Goal: Navigation & Orientation: Find specific page/section

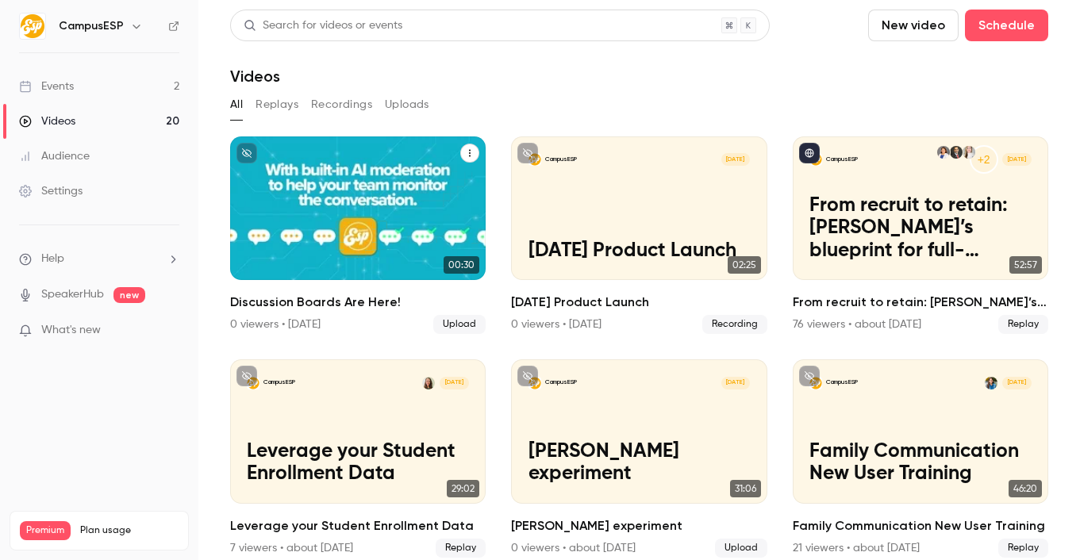
click at [450, 190] on div "CampusESP [DATE] Discussion Boards Are Here!" at bounding box center [358, 209] width 256 height 144
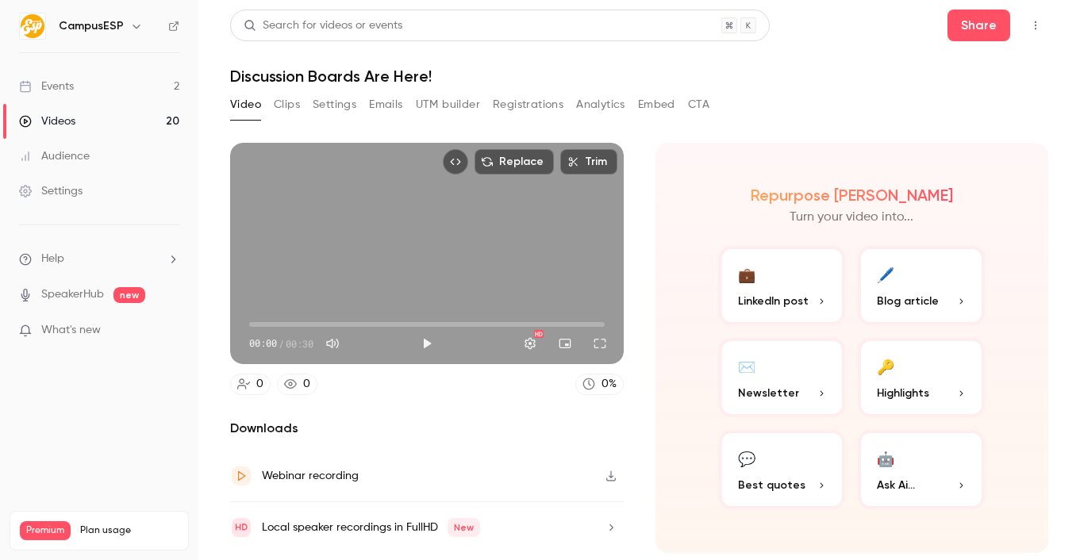
click at [640, 103] on button "Embed" at bounding box center [656, 104] width 37 height 25
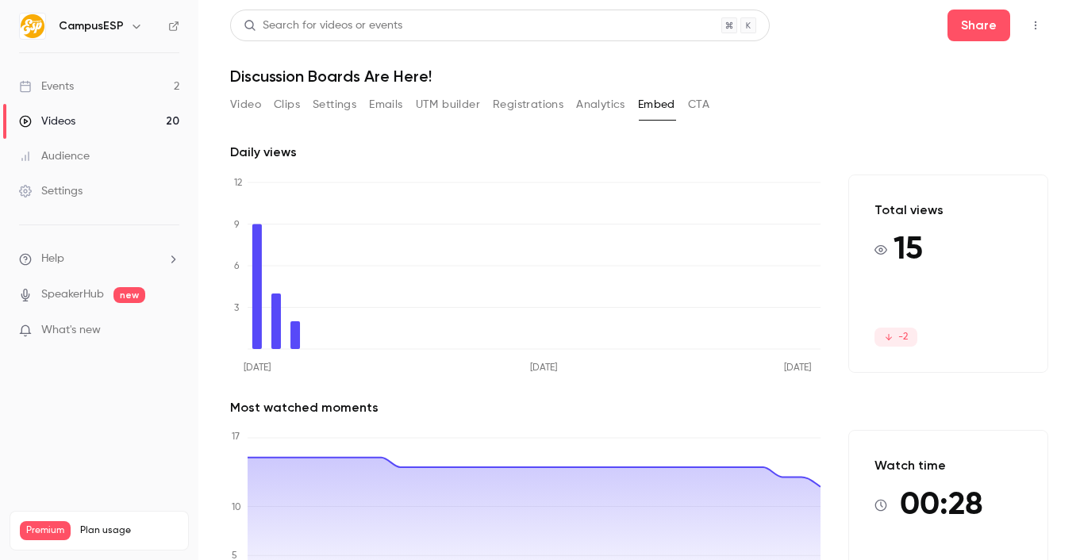
click at [105, 343] on ul "Help SpeakerHub new What's new" at bounding box center [99, 296] width 198 height 142
click at [106, 337] on p "What's new" at bounding box center [86, 330] width 135 height 17
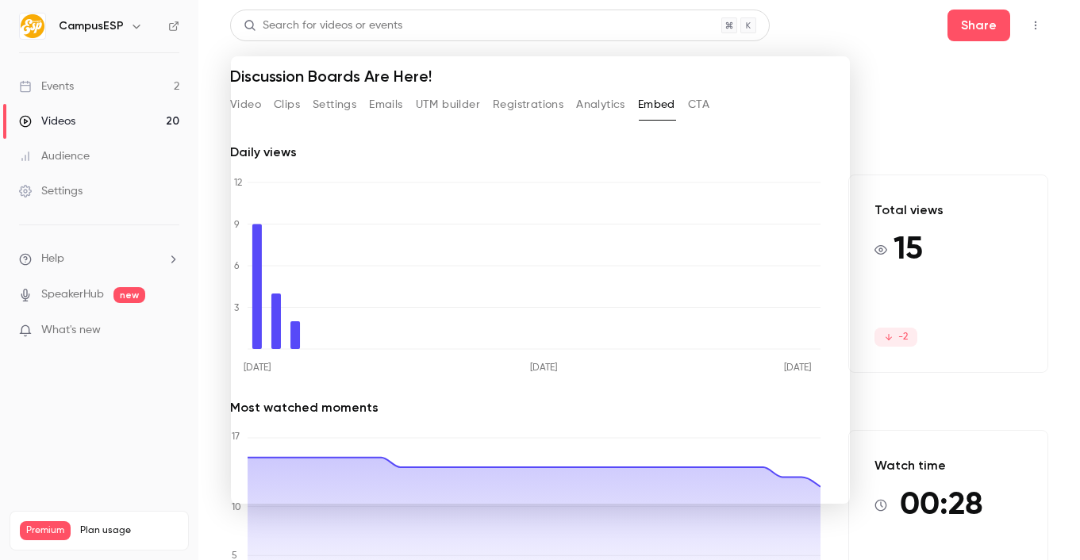
drag, startPoint x: 206, startPoint y: 417, endPoint x: 182, endPoint y: 378, distance: 46.0
click at [207, 416] on div at bounding box center [540, 280] width 1080 height 560
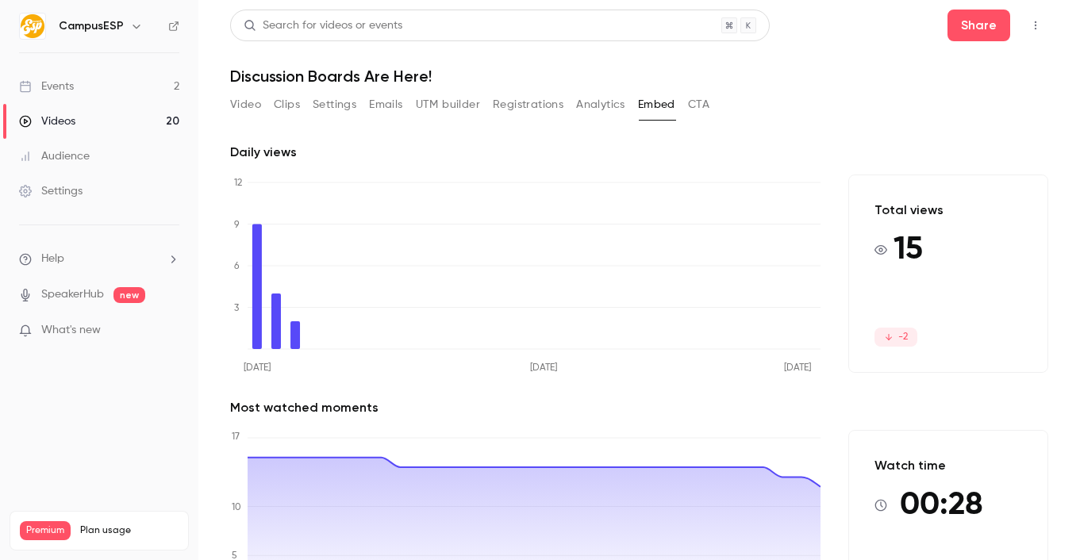
click at [585, 99] on button "Analytics" at bounding box center [600, 104] width 49 height 25
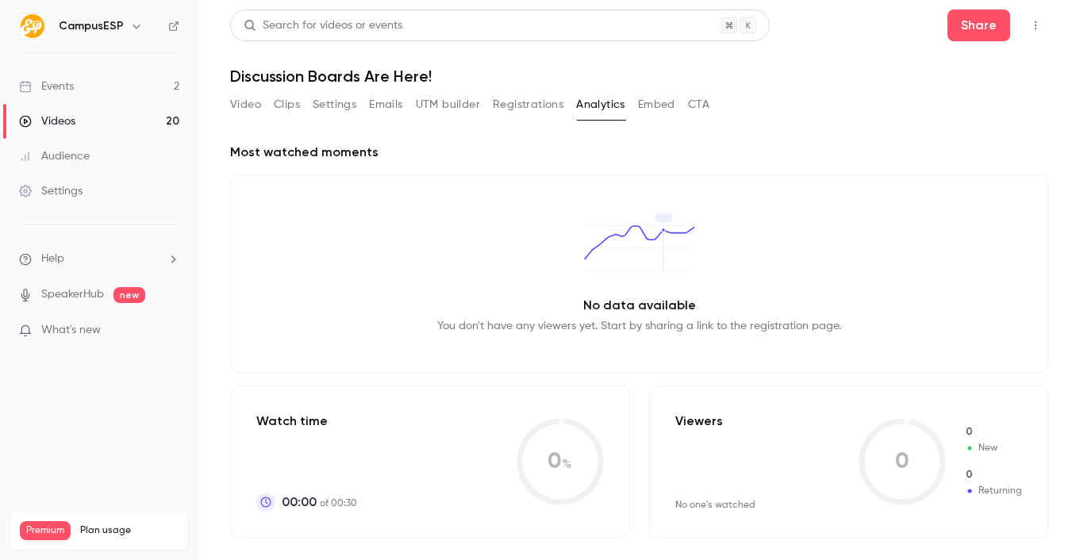
click at [114, 123] on link "Videos 20" at bounding box center [99, 121] width 198 height 35
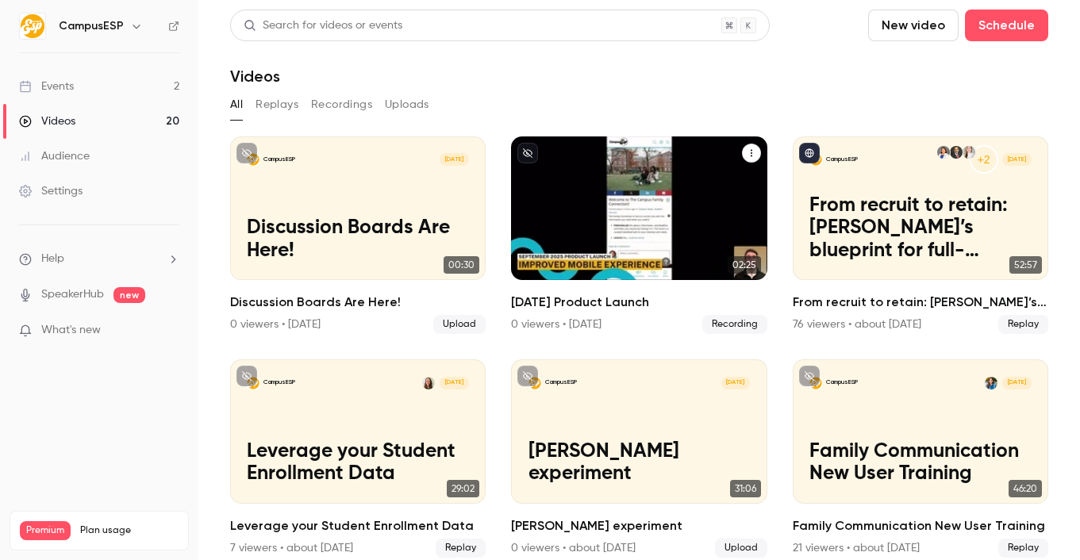
click at [641, 210] on div "CampusESP Sep [DATE] Product Launch" at bounding box center [639, 209] width 256 height 144
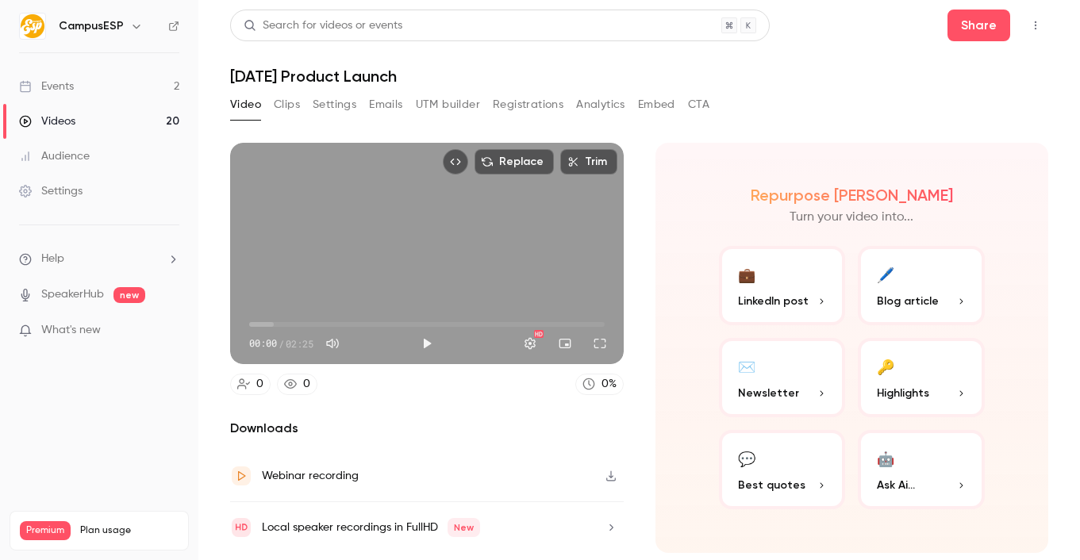
click at [591, 99] on button "Analytics" at bounding box center [600, 104] width 49 height 25
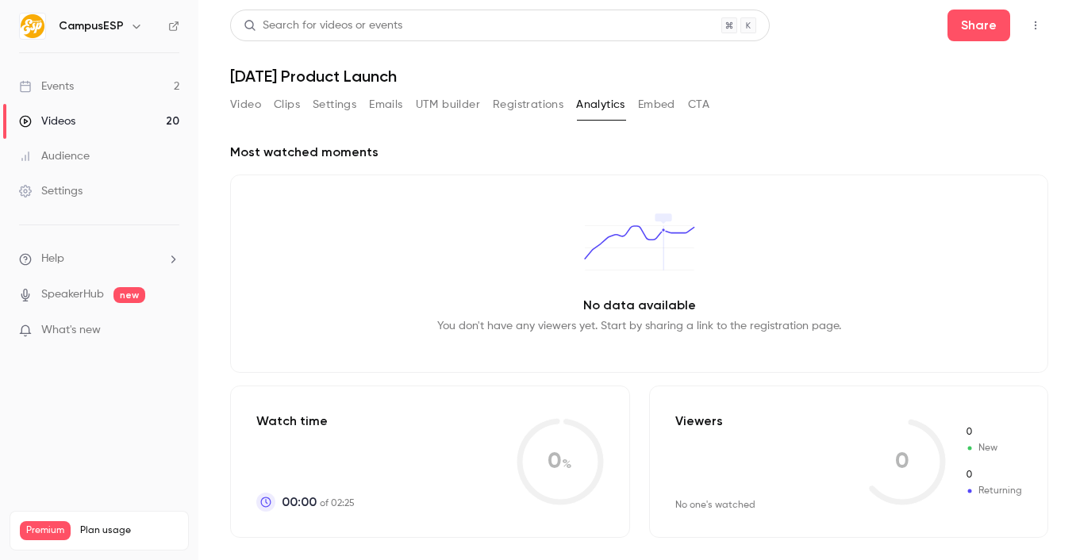
click at [637, 100] on div "Video Clips Settings Emails UTM builder Registrations Analytics Embed CTA" at bounding box center [469, 104] width 479 height 25
click at [640, 101] on button "Embed" at bounding box center [656, 104] width 37 height 25
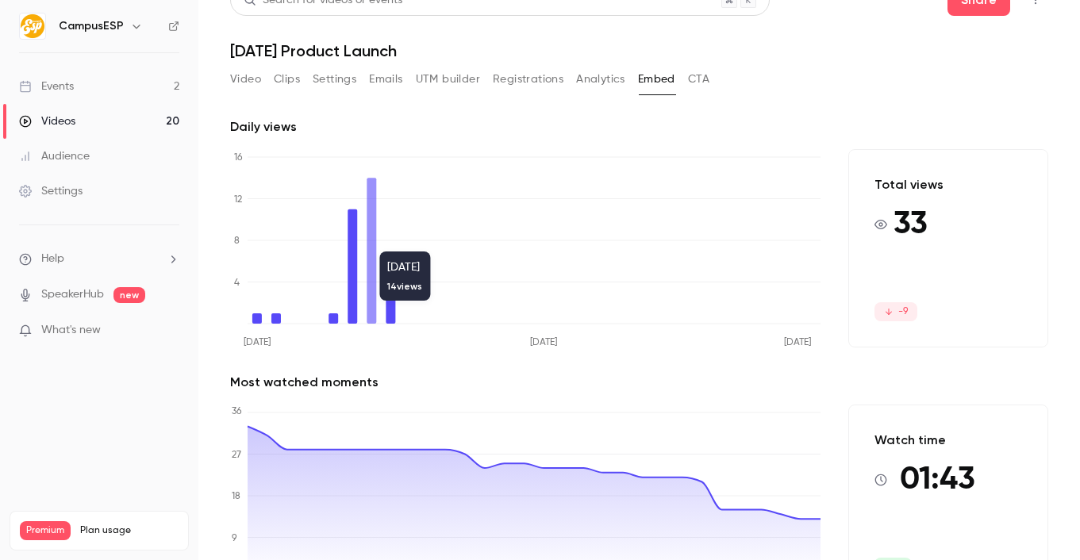
scroll to position [94, 0]
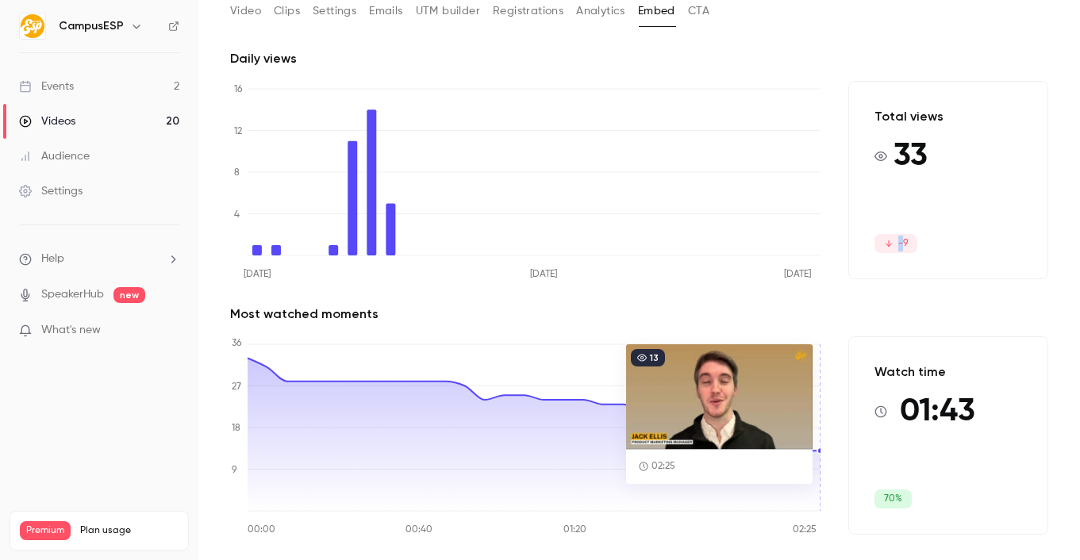
drag, startPoint x: 846, startPoint y: 234, endPoint x: 835, endPoint y: 229, distance: 12.1
click at [835, 229] on div "Daily views [DATE] [DATE] [DATE] 0 4 8 12 16 Total views 33 -9 Most watched mom…" at bounding box center [639, 304] width 818 height 511
click at [884, 239] on icon at bounding box center [889, 244] width 10 height 10
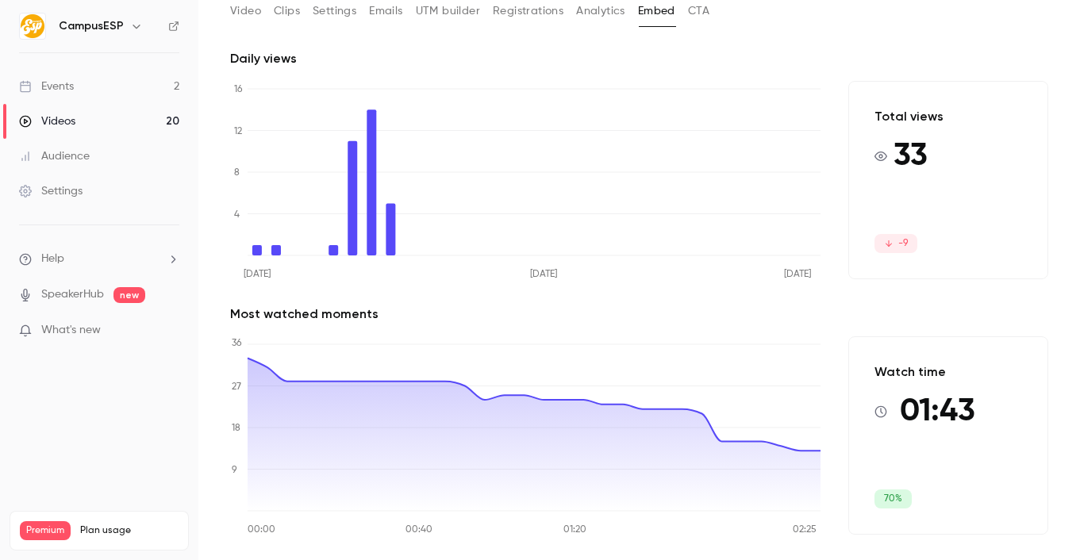
click at [74, 129] on div "Videos" at bounding box center [47, 122] width 56 height 16
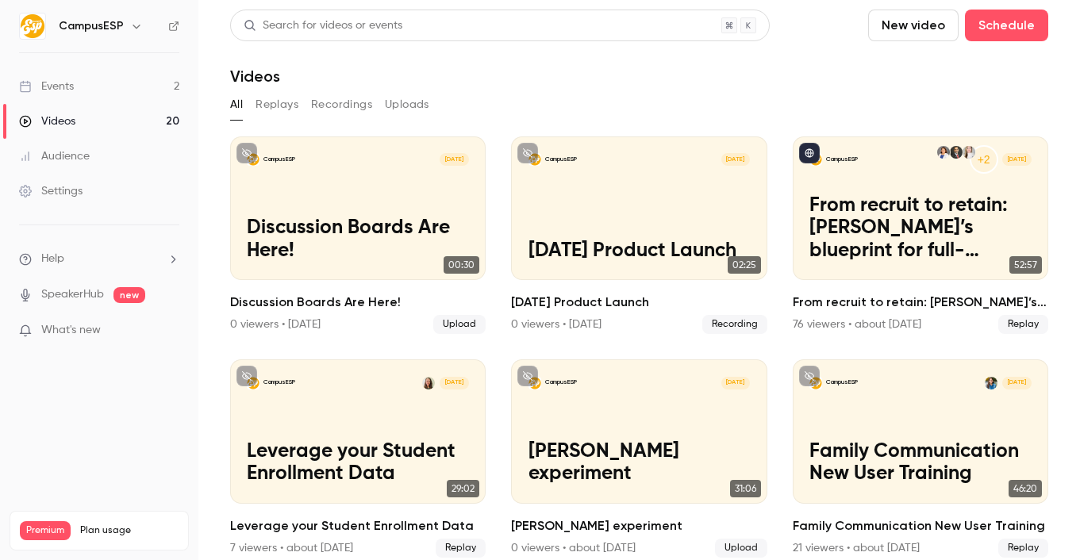
click at [121, 75] on link "Events 2" at bounding box center [99, 86] width 198 height 35
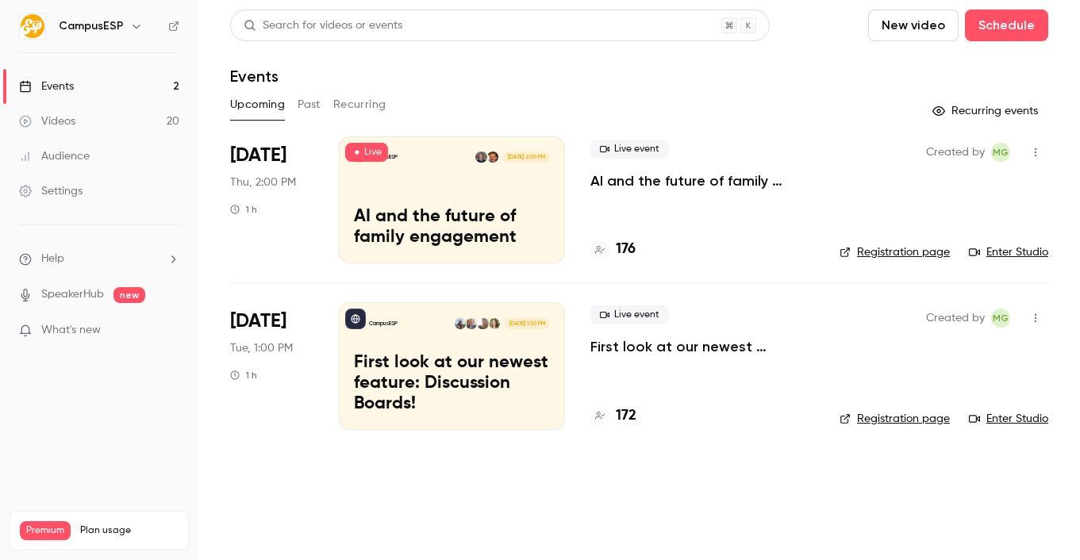
click at [117, 111] on link "Videos 20" at bounding box center [99, 121] width 198 height 35
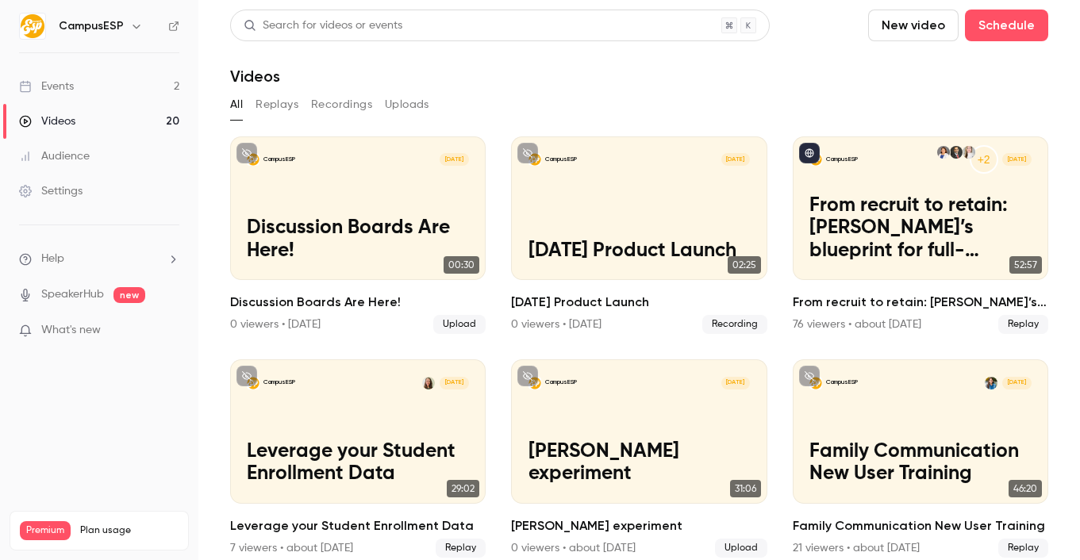
click at [118, 29] on h6 "CampusESP" at bounding box center [91, 26] width 65 height 16
click at [144, 24] on div "CampusESP" at bounding box center [107, 26] width 97 height 19
click at [137, 24] on icon "button" at bounding box center [136, 26] width 13 height 13
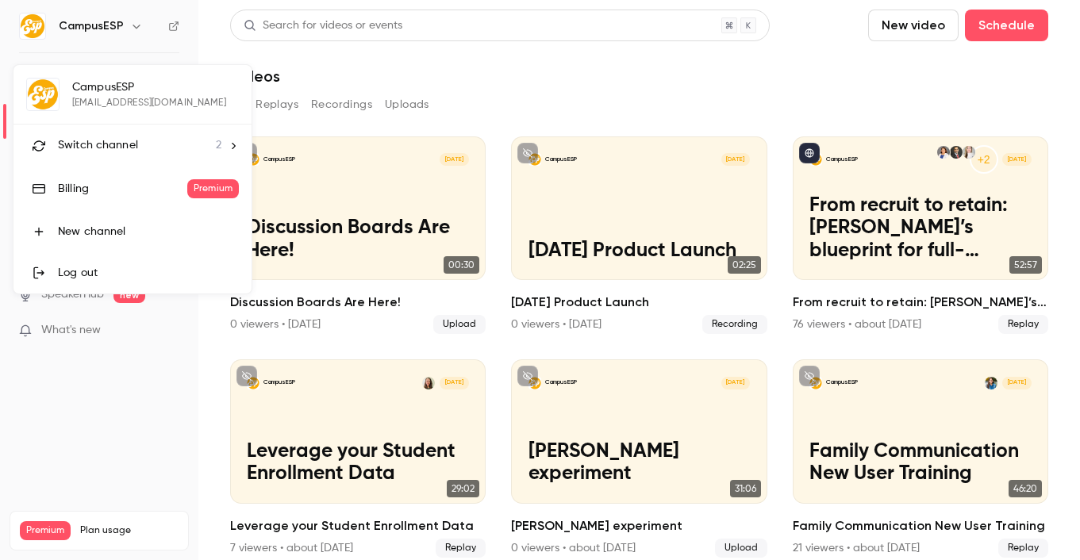
click at [129, 137] on span "Switch channel" at bounding box center [98, 145] width 80 height 17
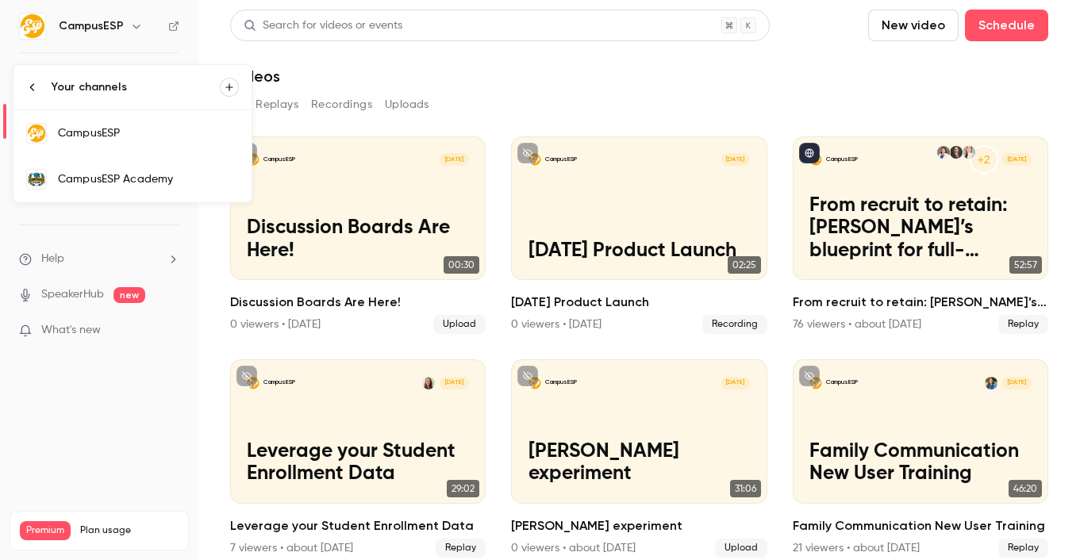
click at [126, 180] on div "CampusESP Academy" at bounding box center [148, 179] width 181 height 16
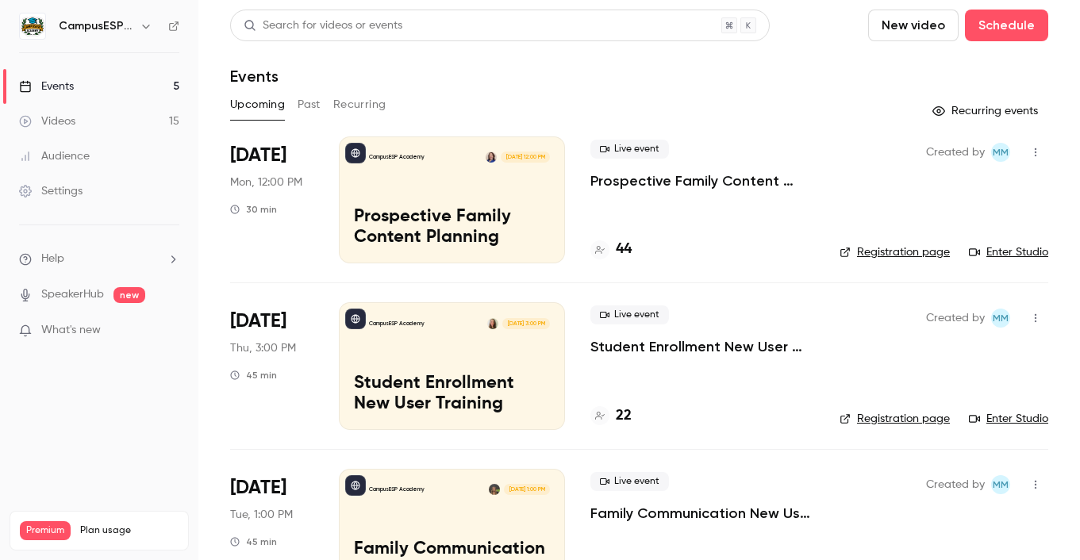
click at [149, 128] on link "Videos 15" at bounding box center [99, 121] width 198 height 35
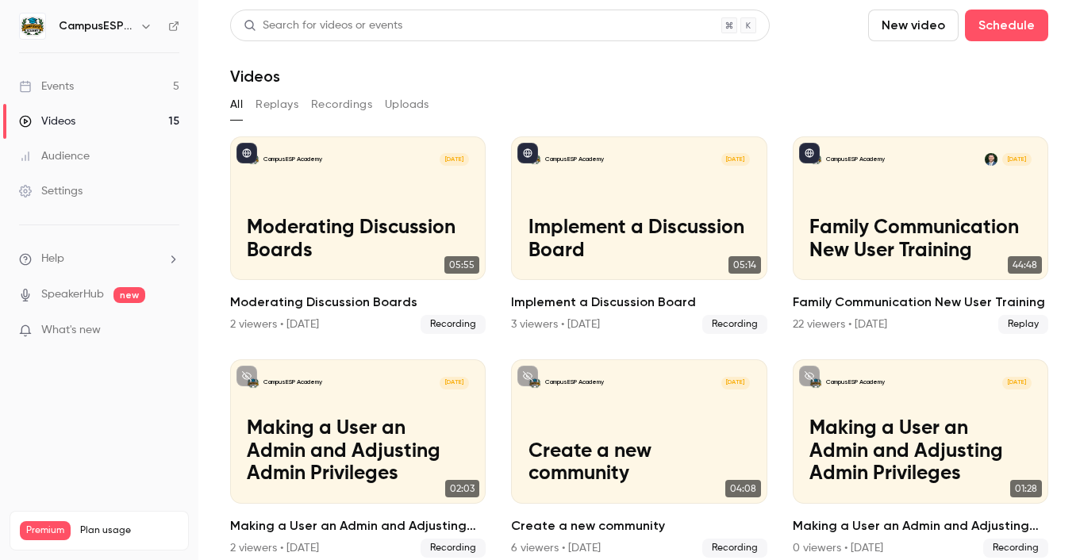
click at [172, 78] on link "Events 5" at bounding box center [99, 86] width 198 height 35
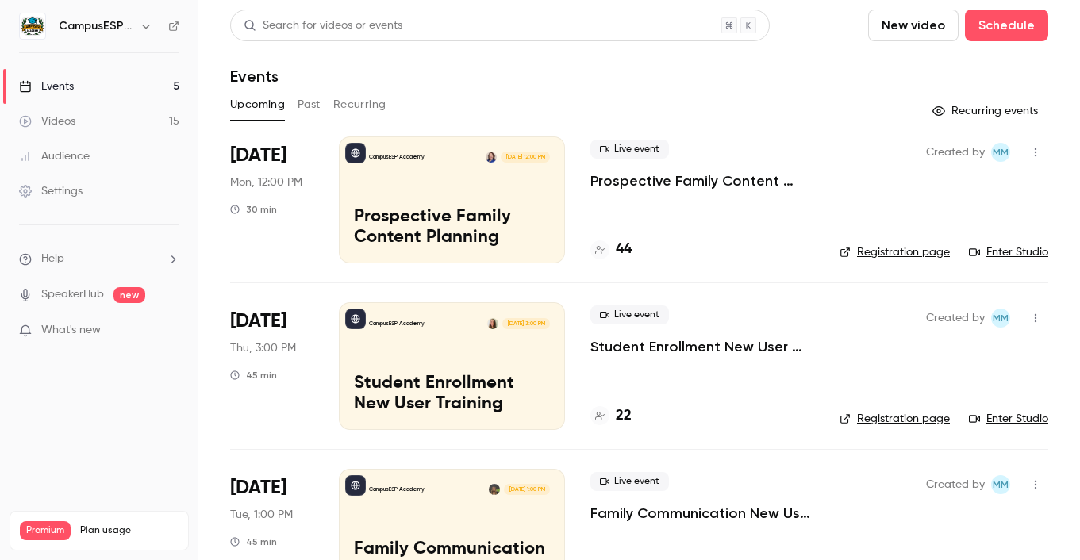
click at [148, 117] on link "Videos 15" at bounding box center [99, 121] width 198 height 35
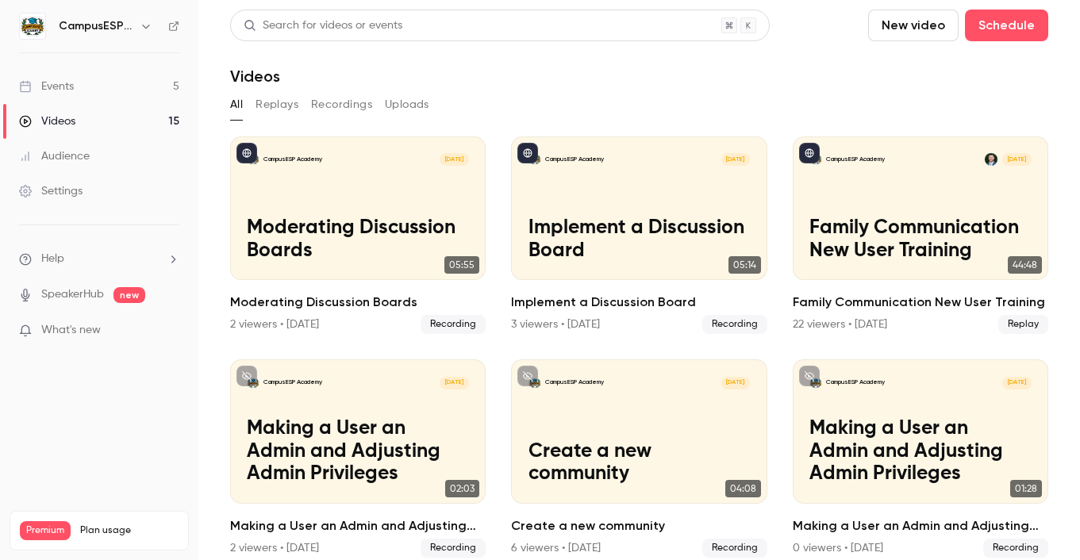
click at [115, 160] on link "Audience" at bounding box center [99, 156] width 198 height 35
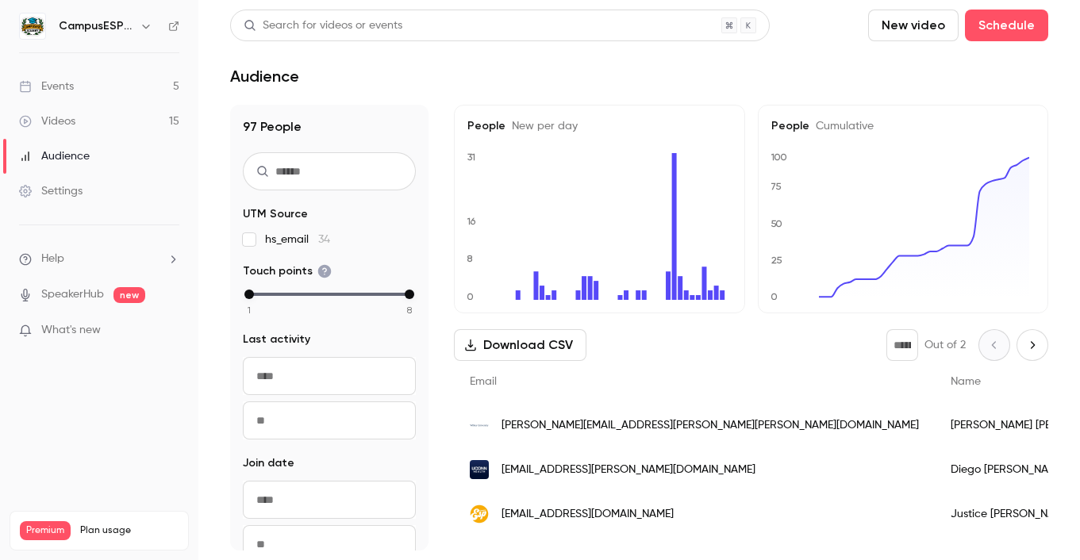
click at [125, 129] on link "Videos 15" at bounding box center [99, 121] width 198 height 35
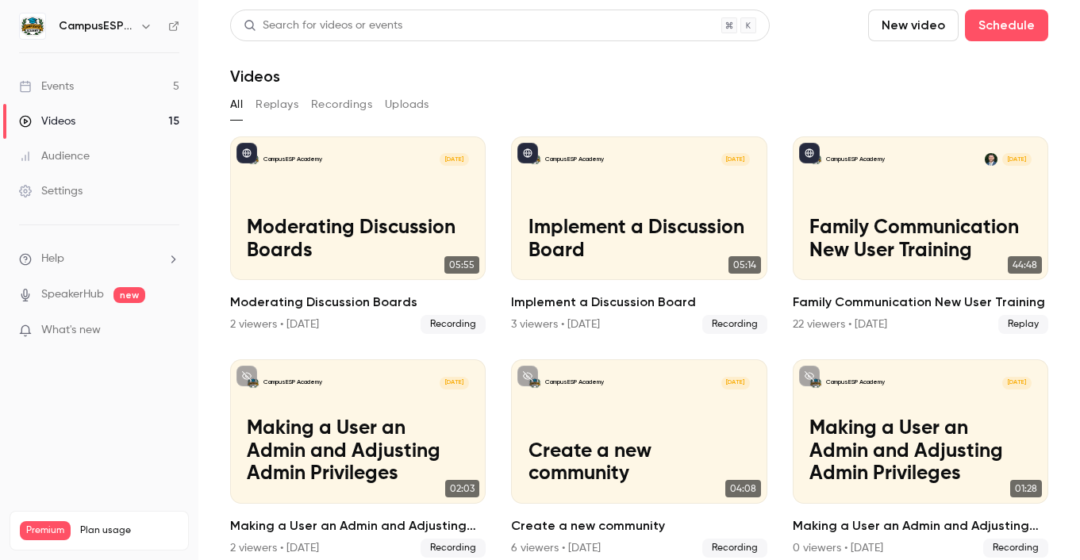
click at [123, 39] on div "CampusESP Academy" at bounding box center [99, 26] width 160 height 27
click at [130, 27] on h6 "CampusESP Academy" at bounding box center [96, 26] width 75 height 16
click at [148, 23] on icon "button" at bounding box center [146, 26] width 13 height 13
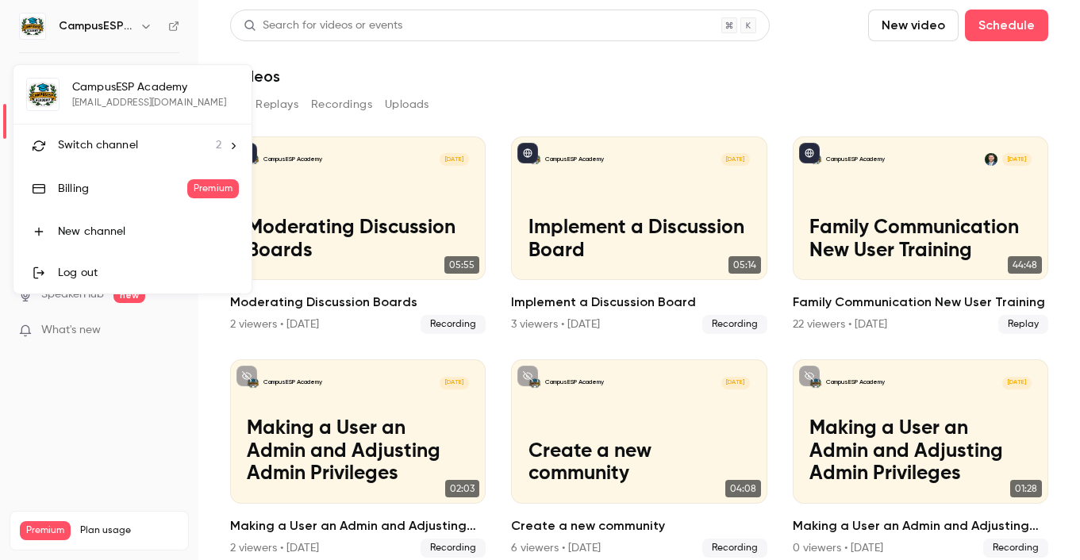
click at [156, 144] on div "Switch channel 2" at bounding box center [140, 145] width 164 height 17
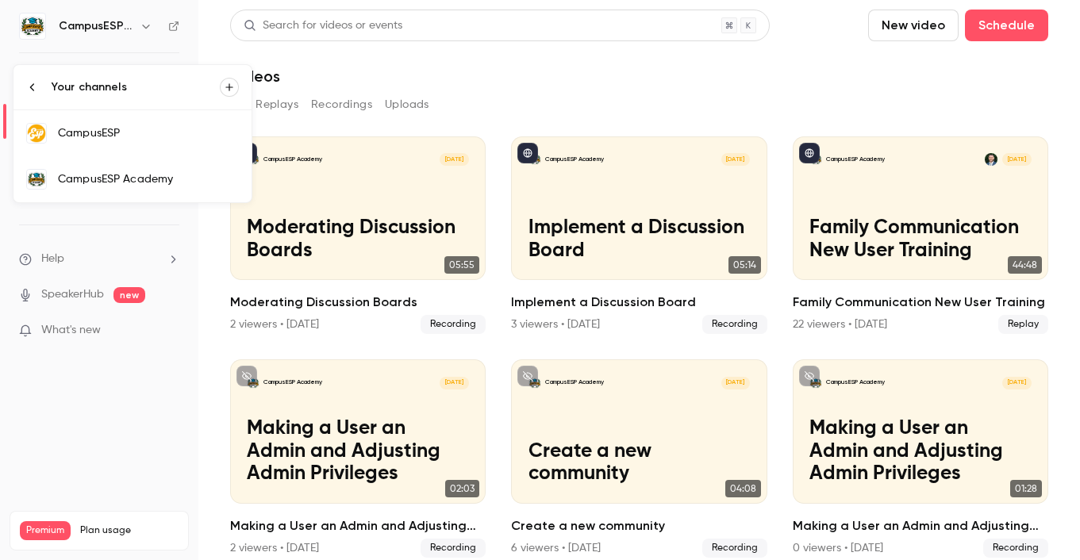
click at [171, 186] on div "CampusESP Academy" at bounding box center [148, 179] width 181 height 16
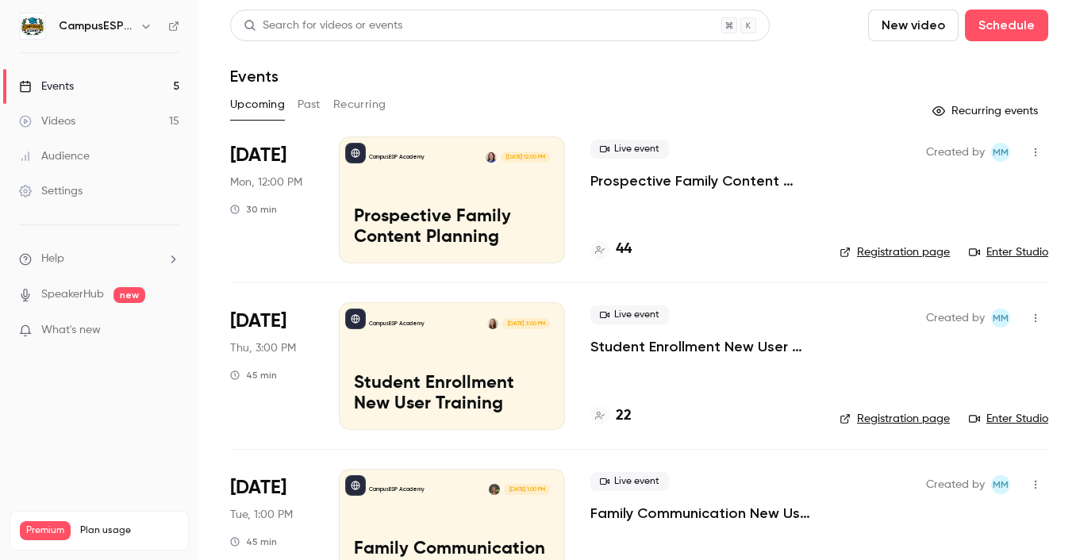
click at [117, 158] on link "Audience" at bounding box center [99, 156] width 198 height 35
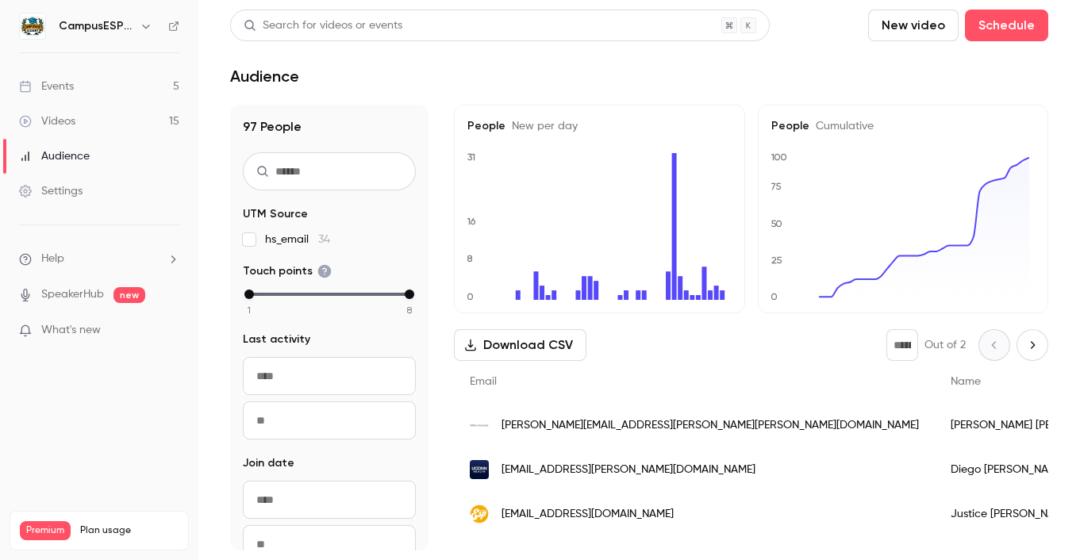
click at [108, 183] on link "Settings" at bounding box center [99, 191] width 198 height 35
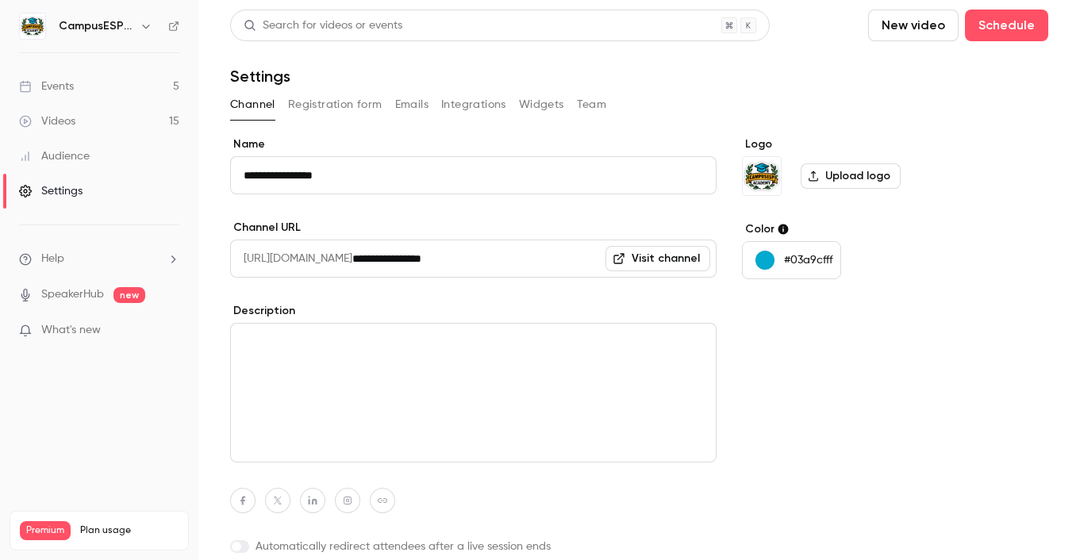
click at [113, 158] on link "Audience" at bounding box center [99, 156] width 198 height 35
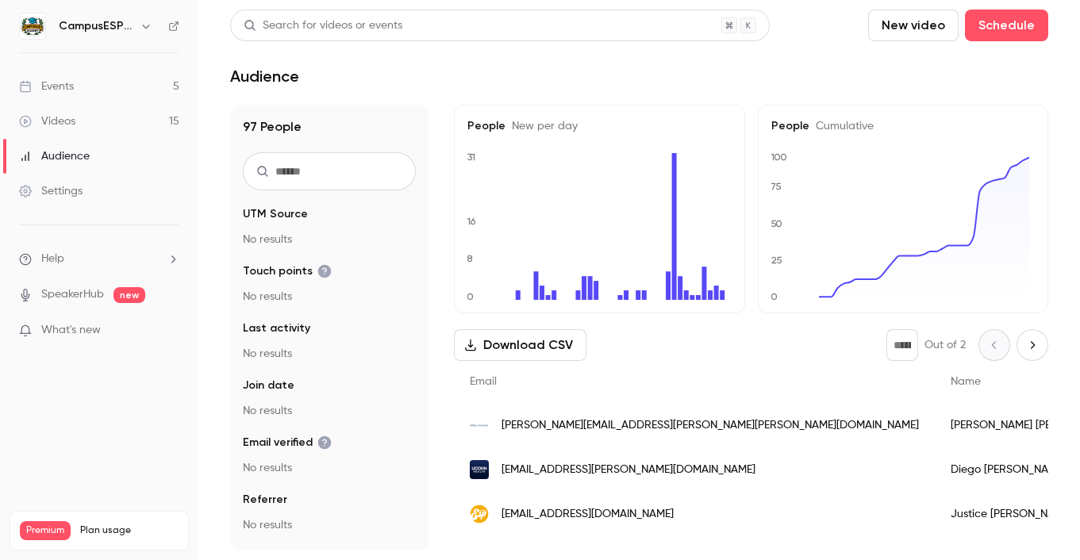
click at [138, 34] on button "button" at bounding box center [146, 26] width 19 height 19
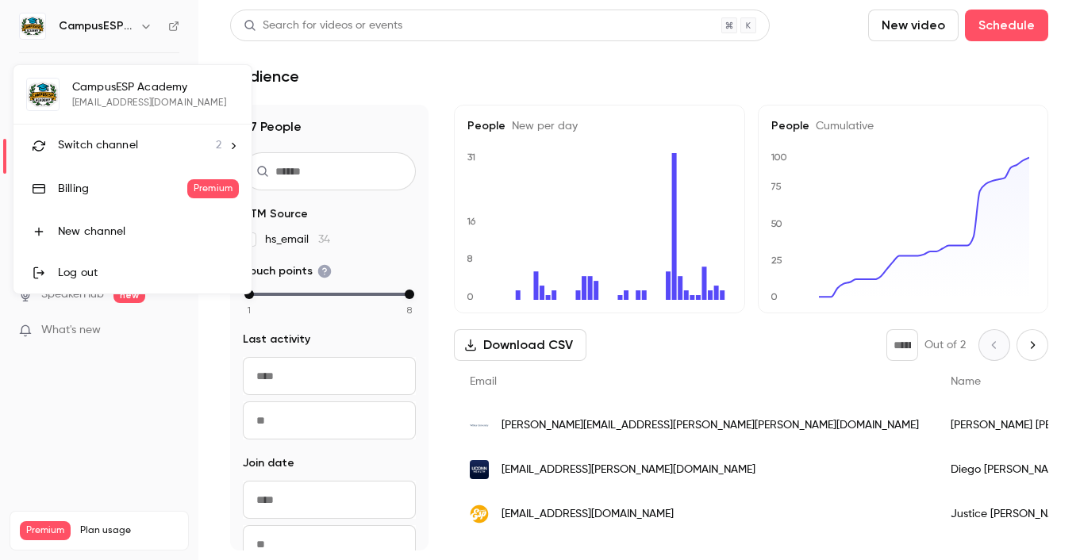
click at [143, 154] on li "Switch channel 2" at bounding box center [132, 146] width 238 height 42
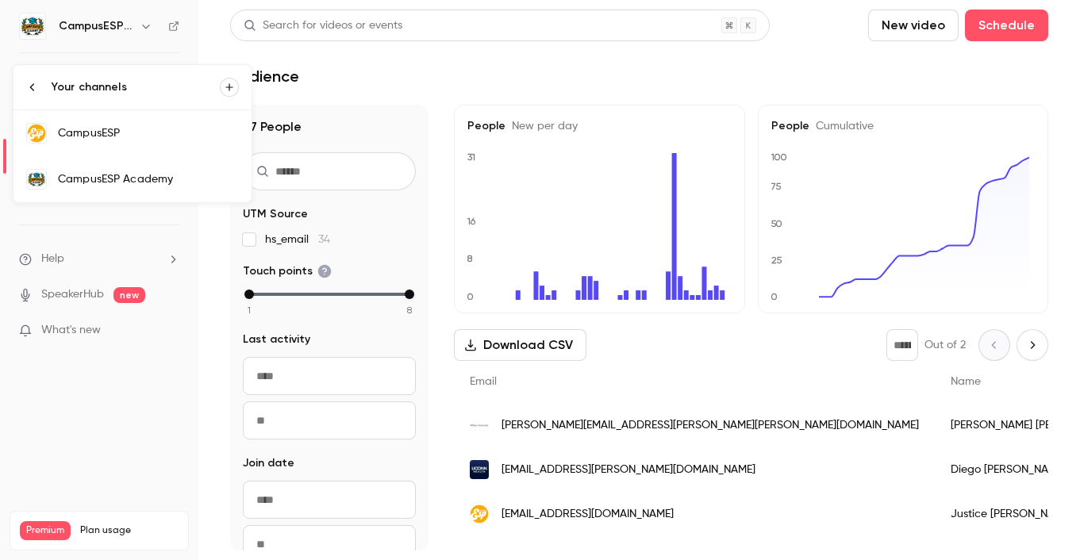
click at [167, 136] on div "CampusESP" at bounding box center [148, 133] width 181 height 16
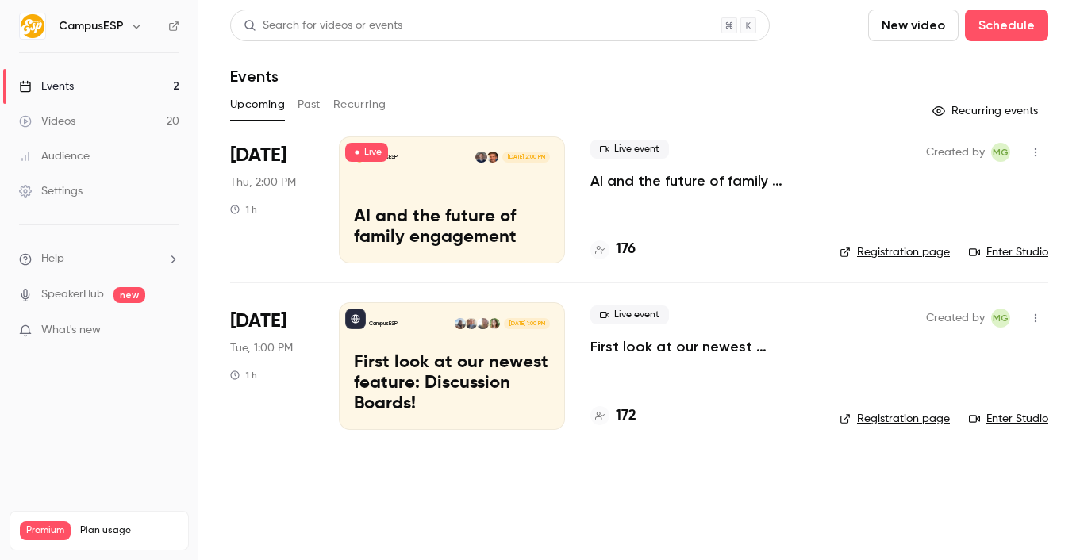
click at [101, 150] on link "Audience" at bounding box center [99, 156] width 198 height 35
